Goal: Information Seeking & Learning: Learn about a topic

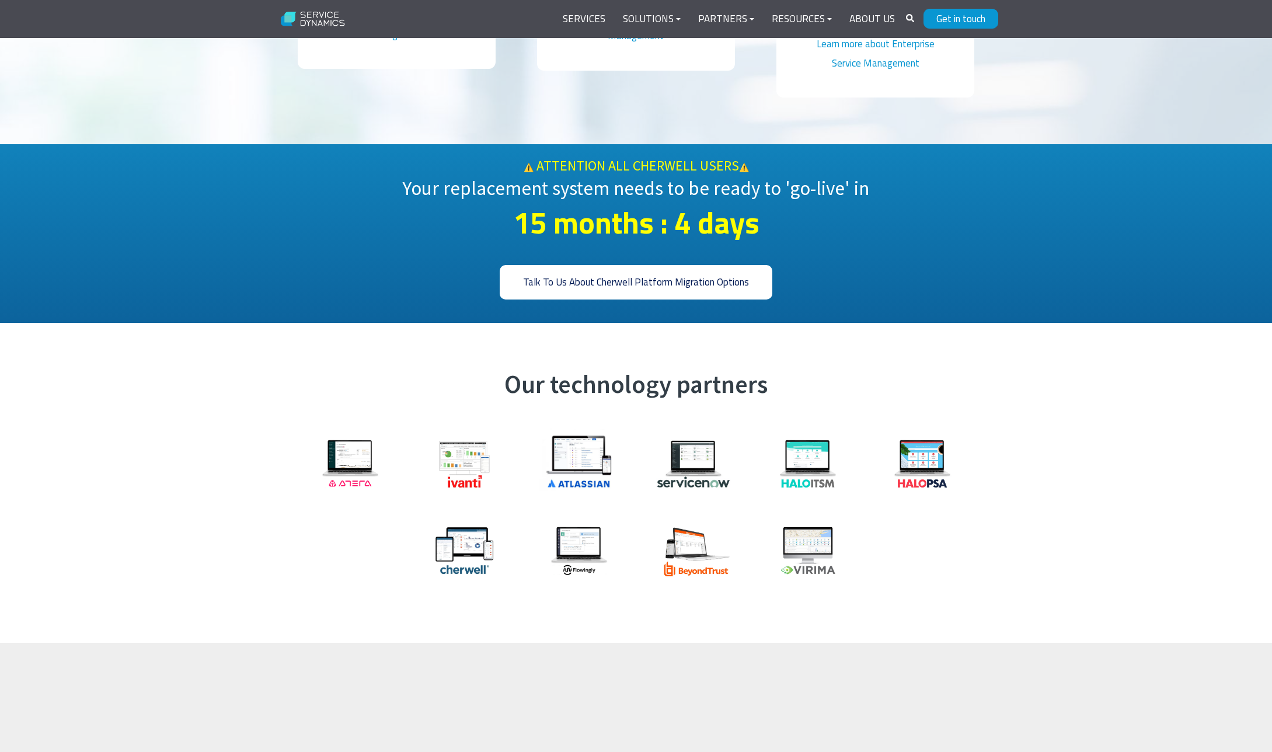
scroll to position [1129, 0]
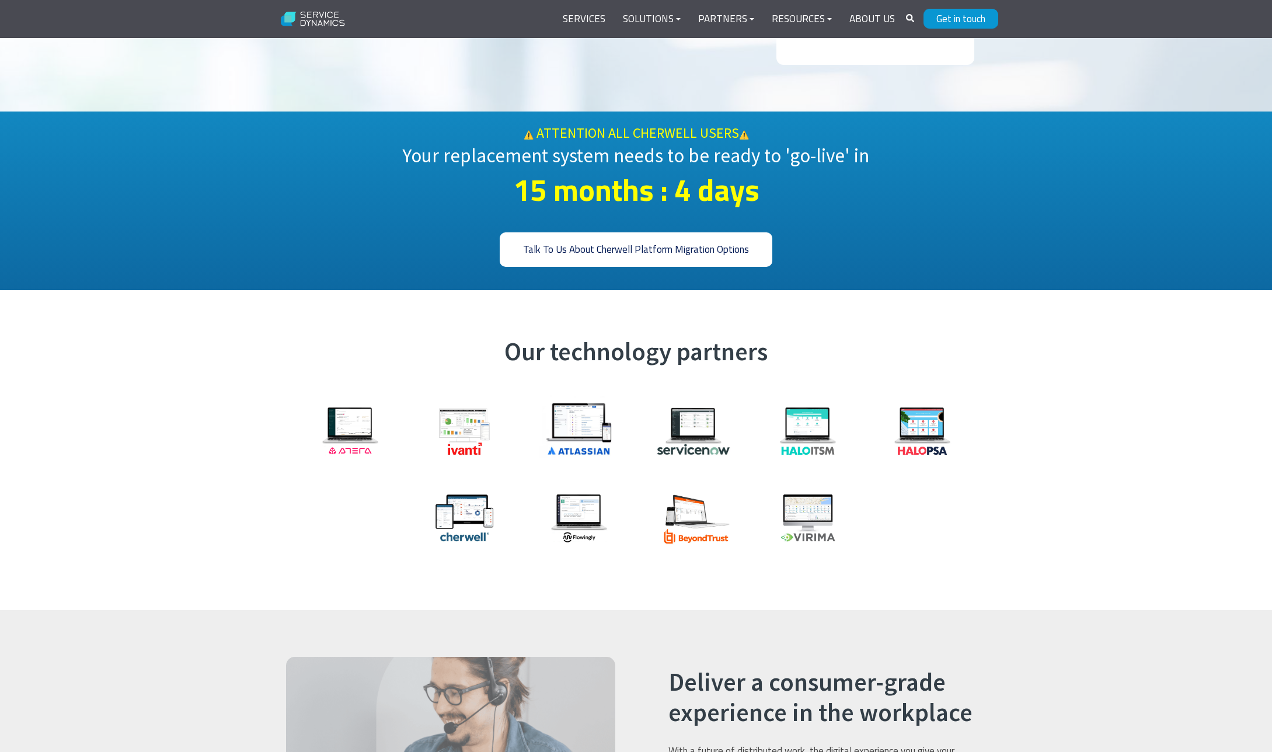
click at [464, 414] on img at bounding box center [465, 431] width 88 height 58
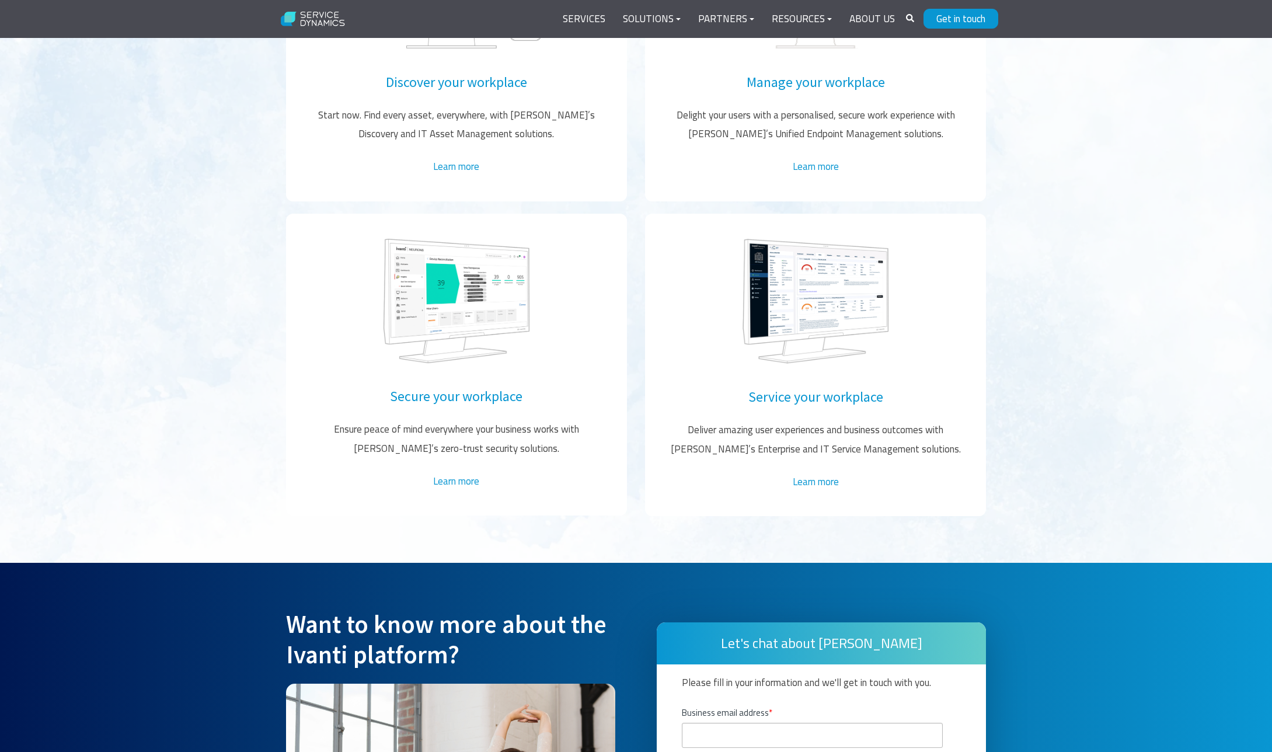
scroll to position [2099, 0]
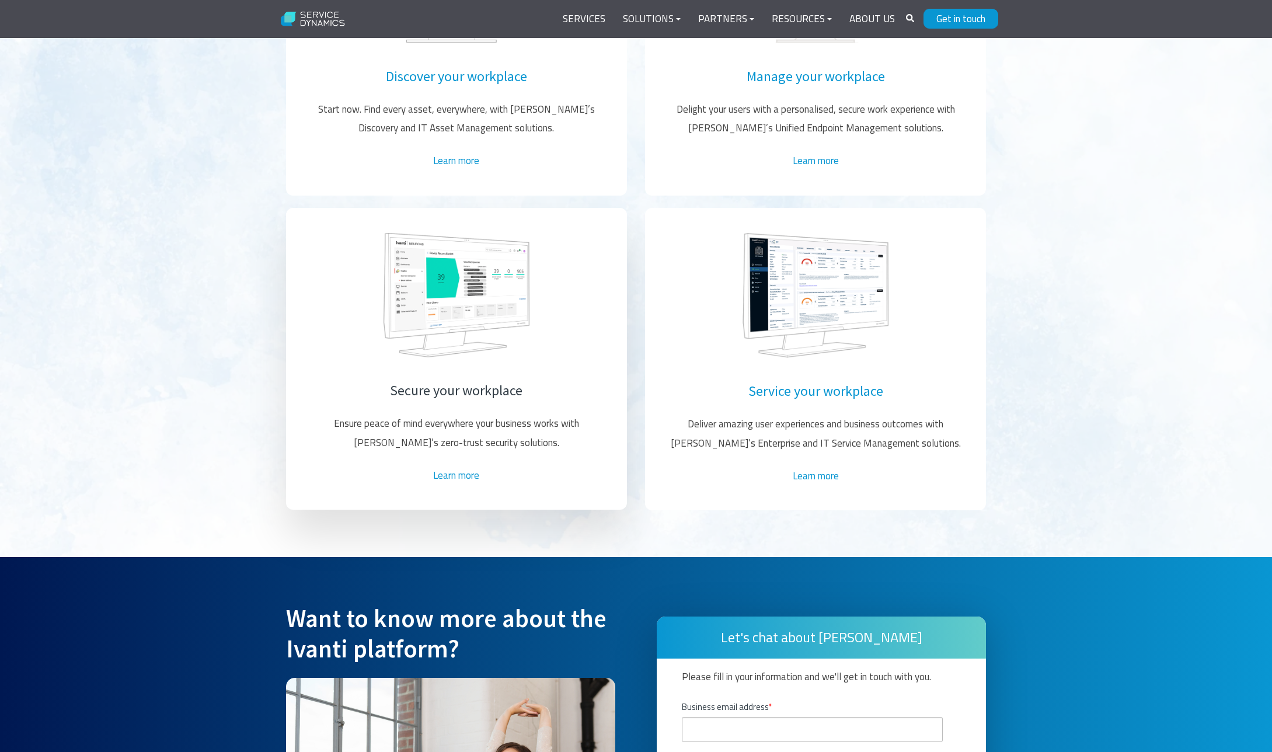
click at [455, 381] on link "Secure your workplace" at bounding box center [456, 390] width 133 height 18
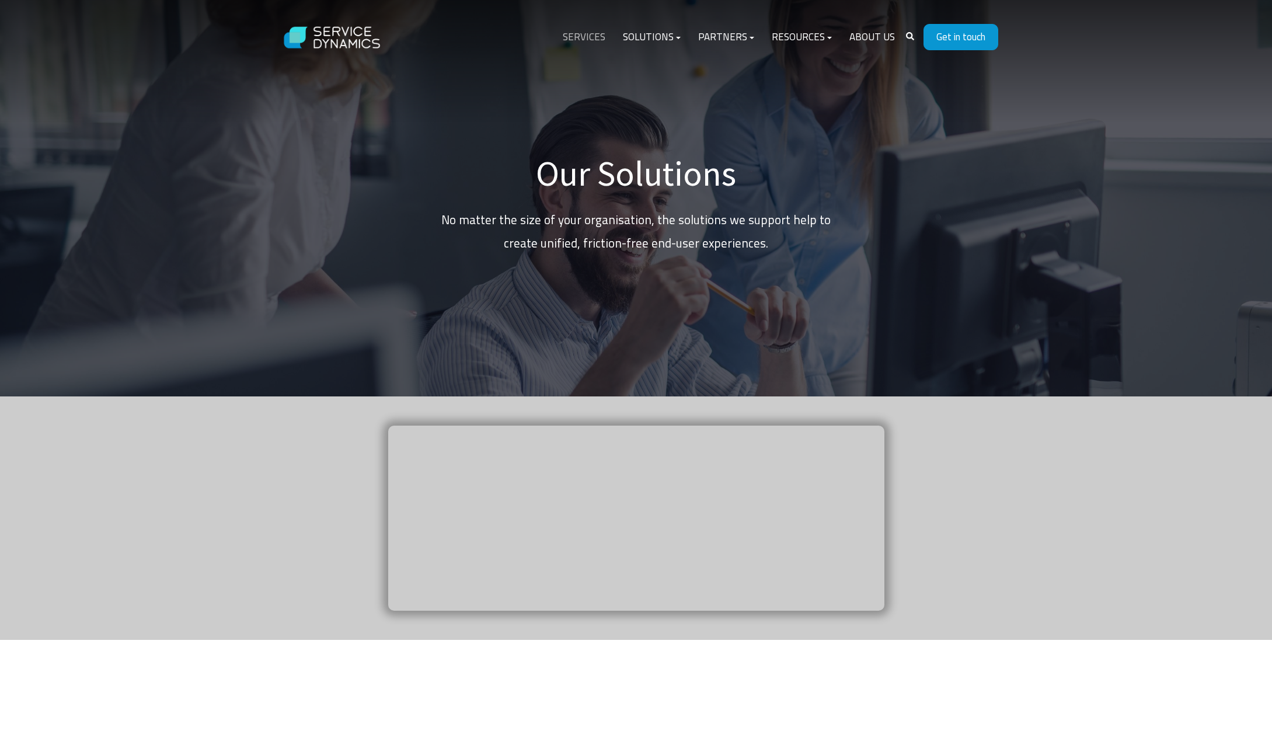
click at [592, 32] on link "Services" at bounding box center [584, 37] width 60 height 28
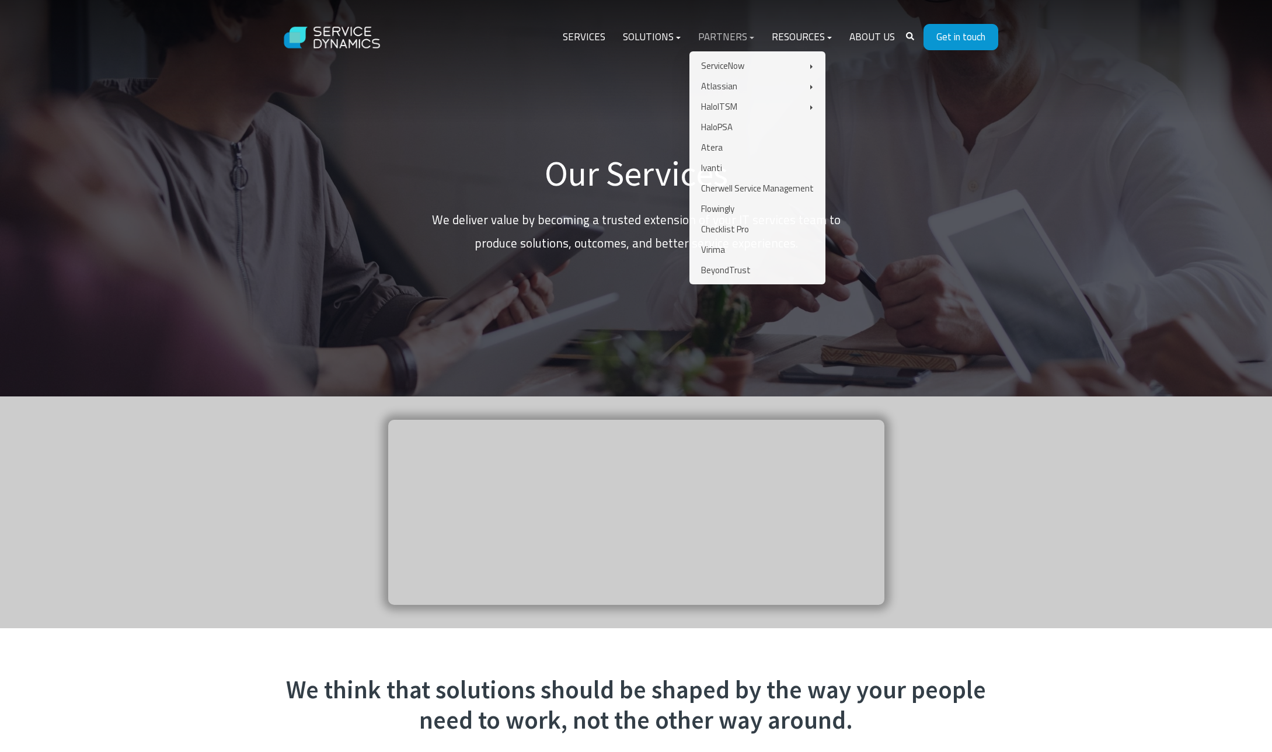
click at [752, 36] on link "Partners" at bounding box center [727, 37] width 74 height 28
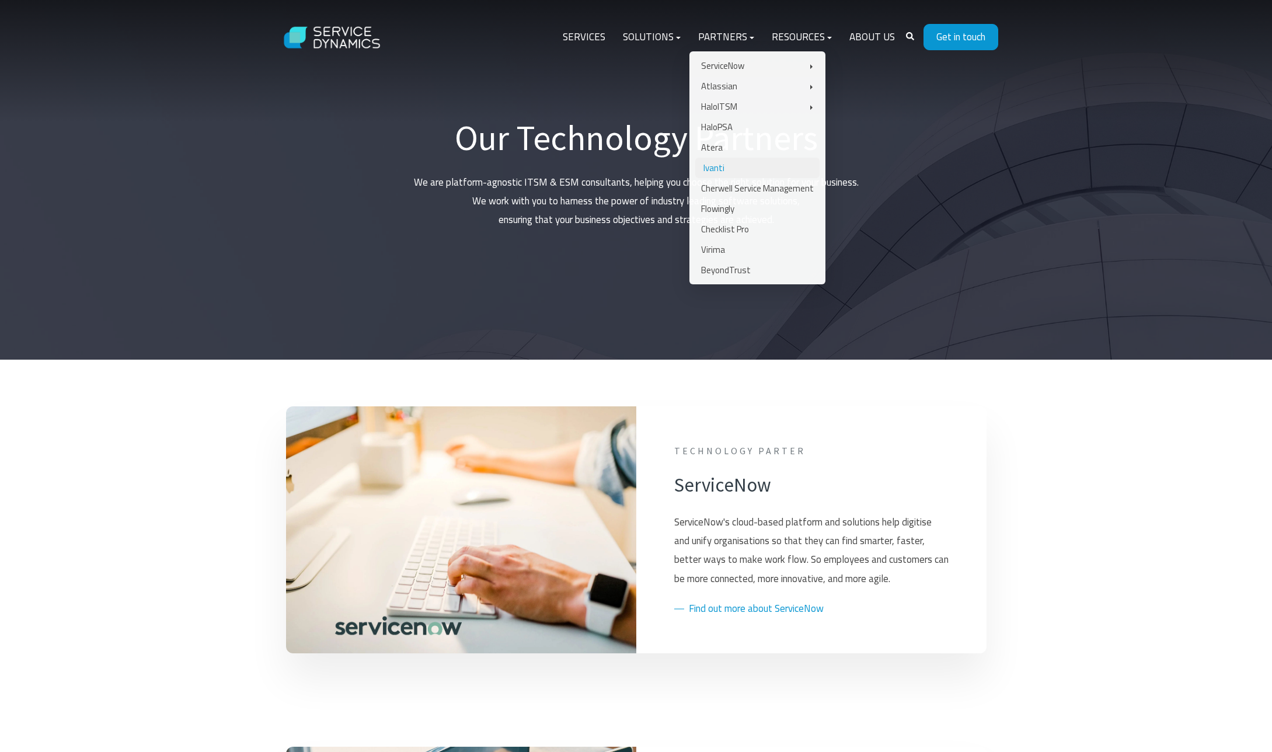
click at [722, 166] on link "Ivanti" at bounding box center [757, 168] width 124 height 20
